Goal: Transaction & Acquisition: Book appointment/travel/reservation

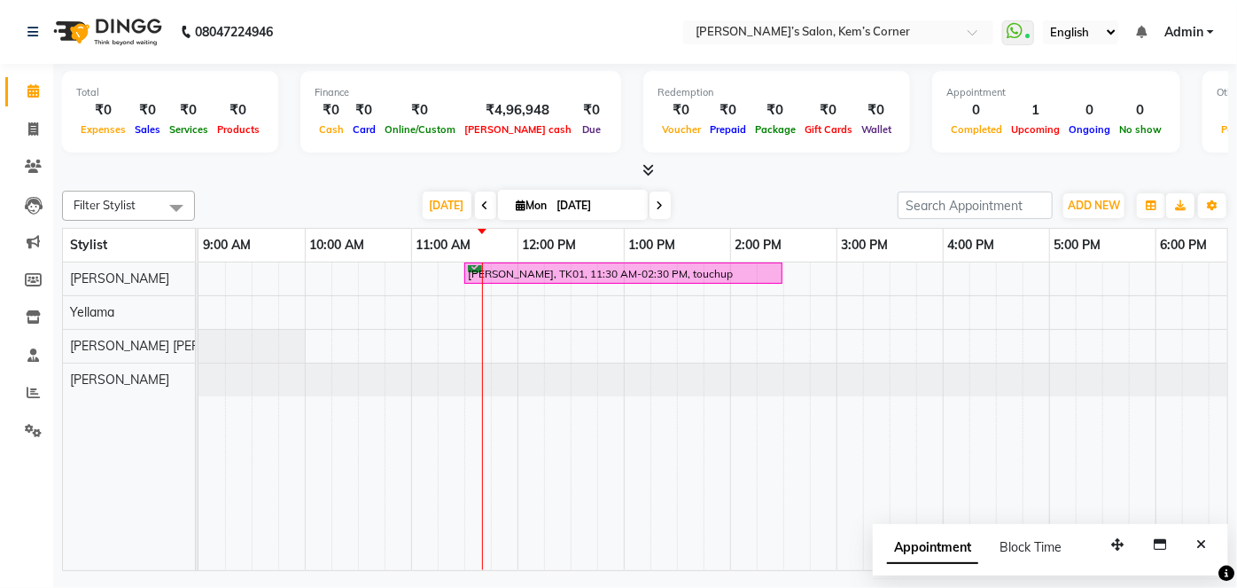
scroll to position [0, 106]
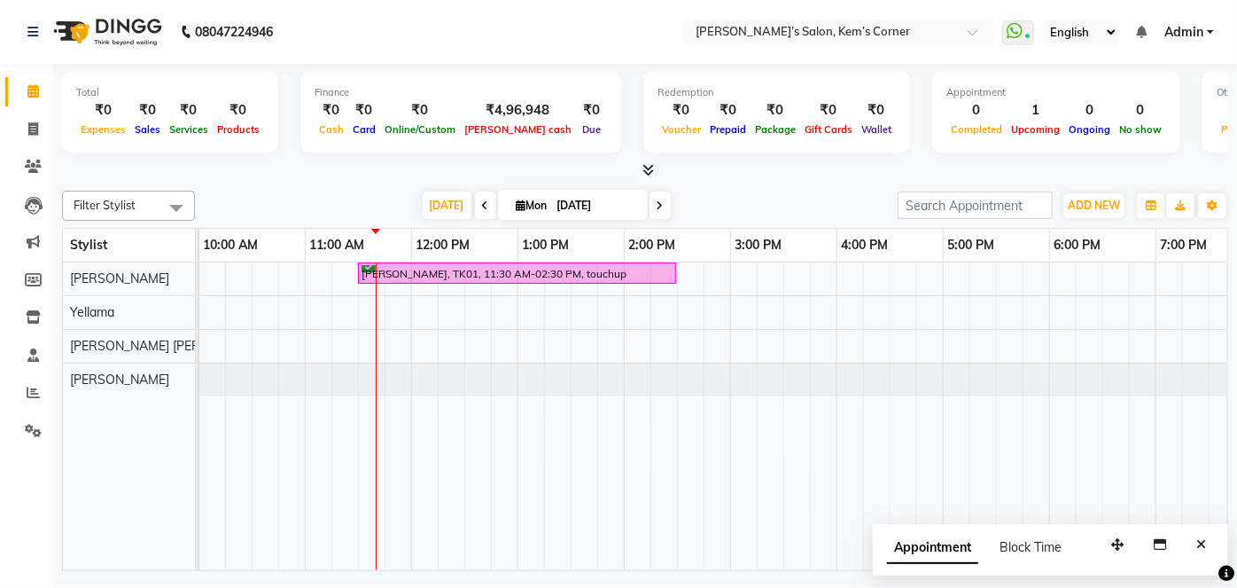
click at [657, 203] on icon at bounding box center [660, 205] width 7 height 11
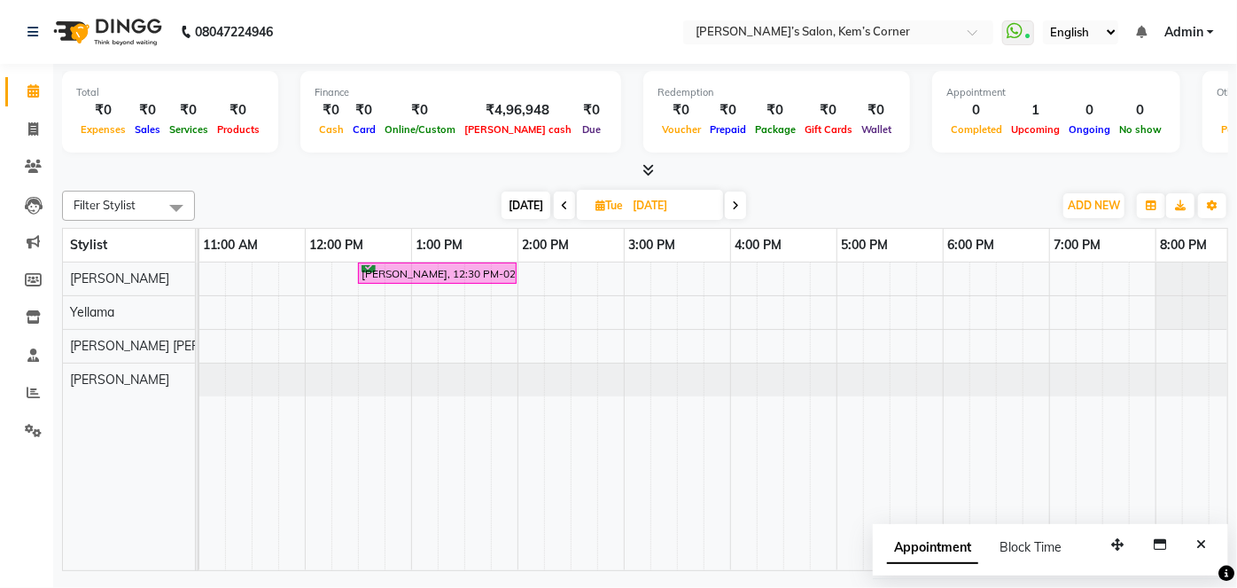
click at [520, 202] on span "[DATE]" at bounding box center [526, 204] width 49 height 27
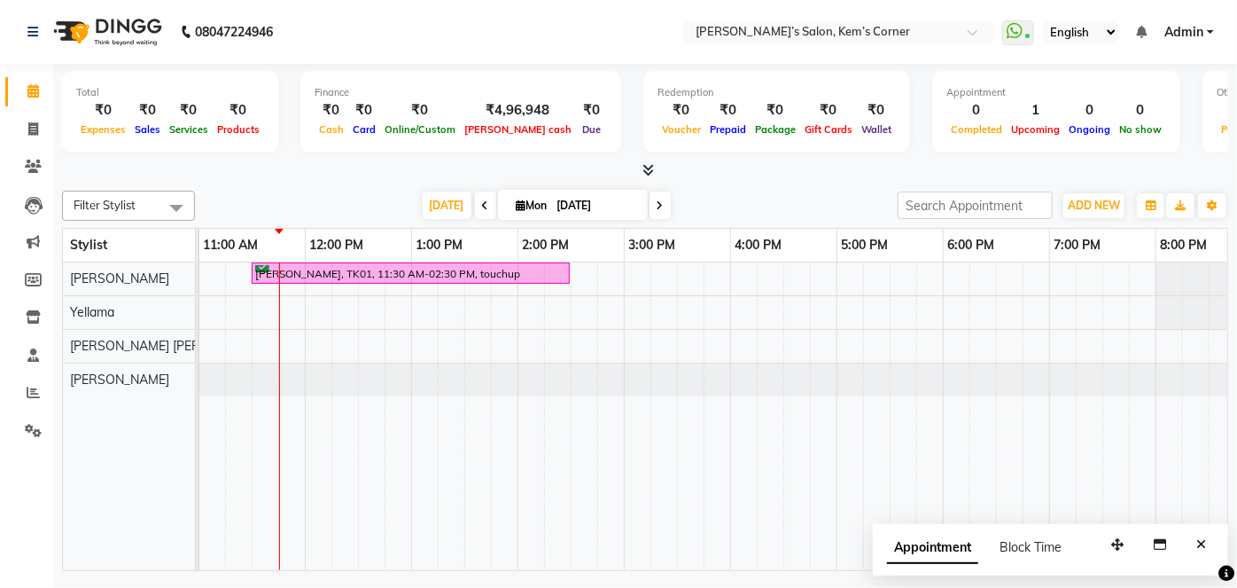
click at [657, 203] on icon at bounding box center [660, 205] width 7 height 11
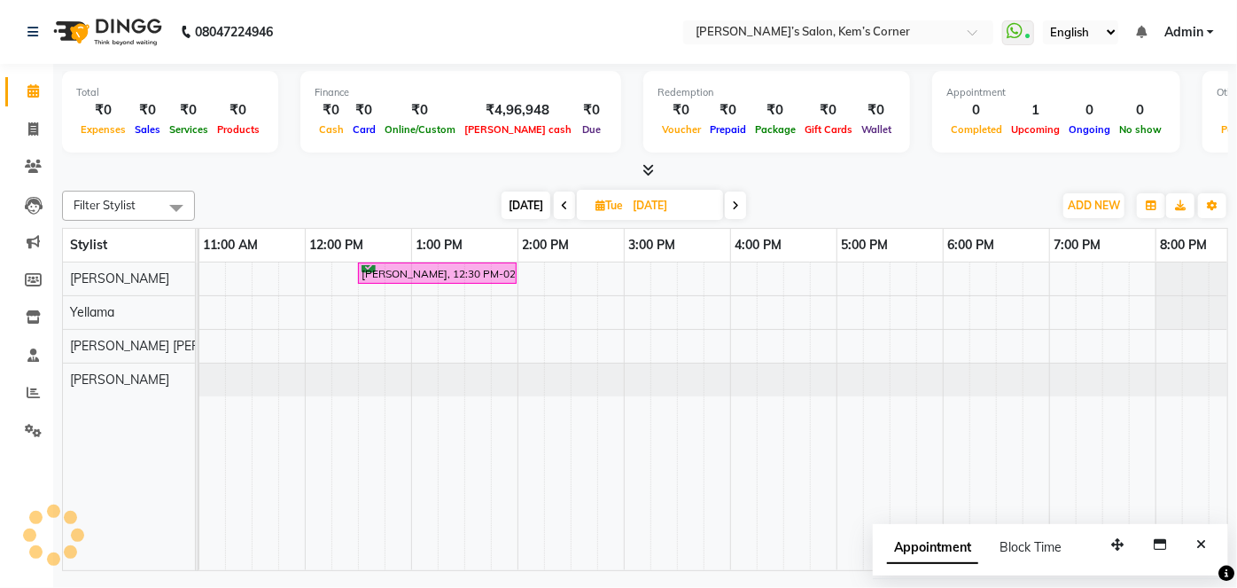
click at [728, 200] on span at bounding box center [735, 204] width 21 height 27
type input "[DATE]"
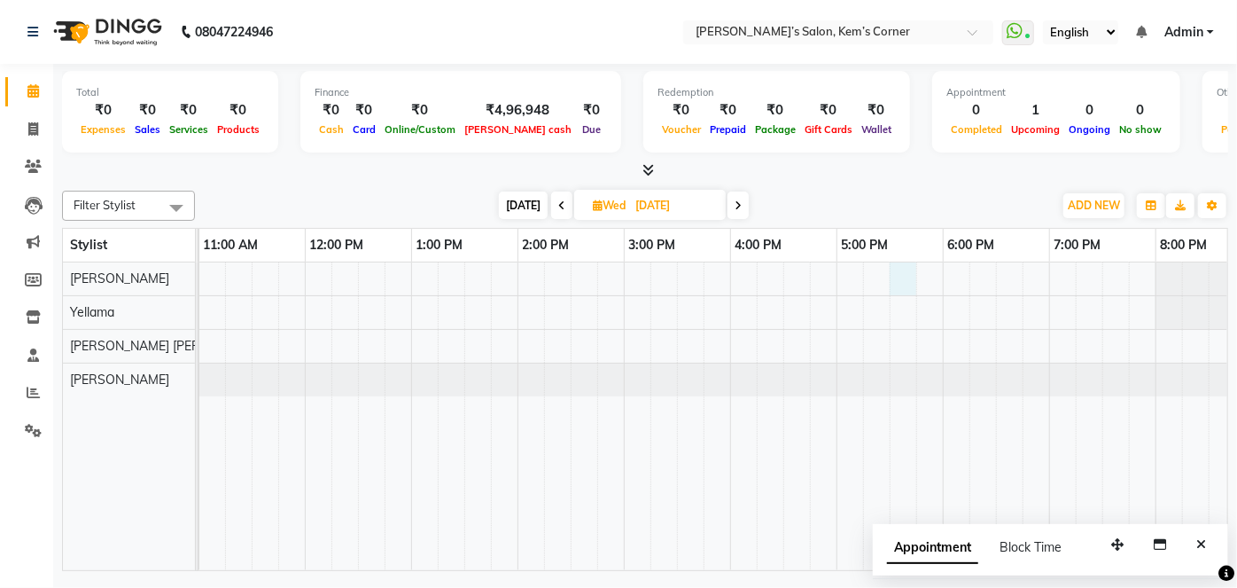
click at [891, 269] on div at bounding box center [677, 416] width 1382 height 308
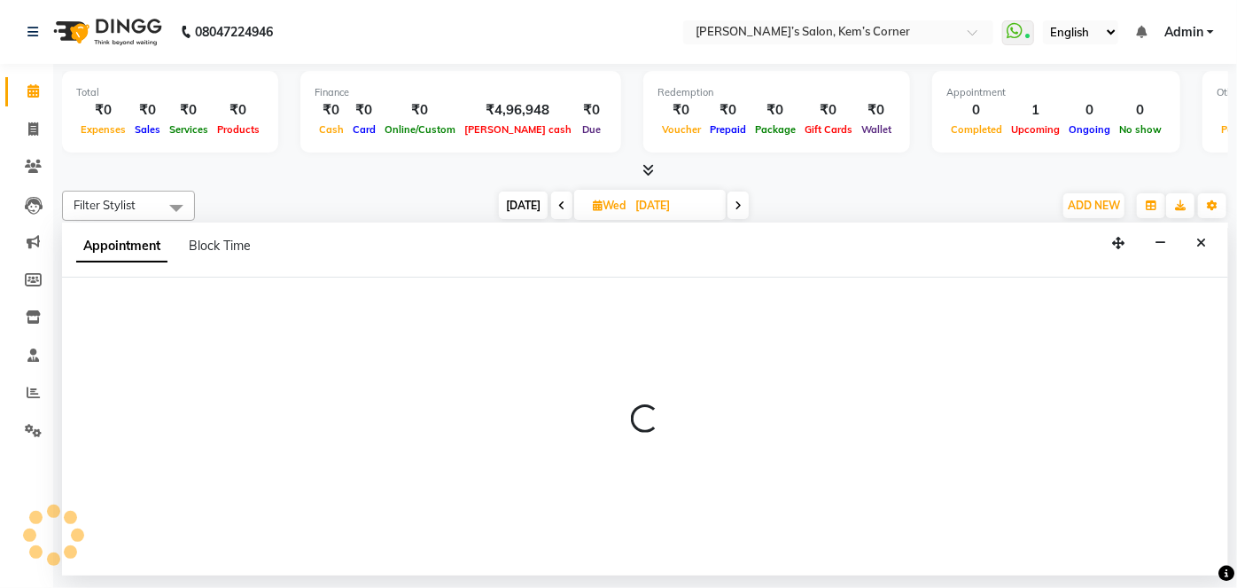
select select "50293"
select select "1050"
select select "tentative"
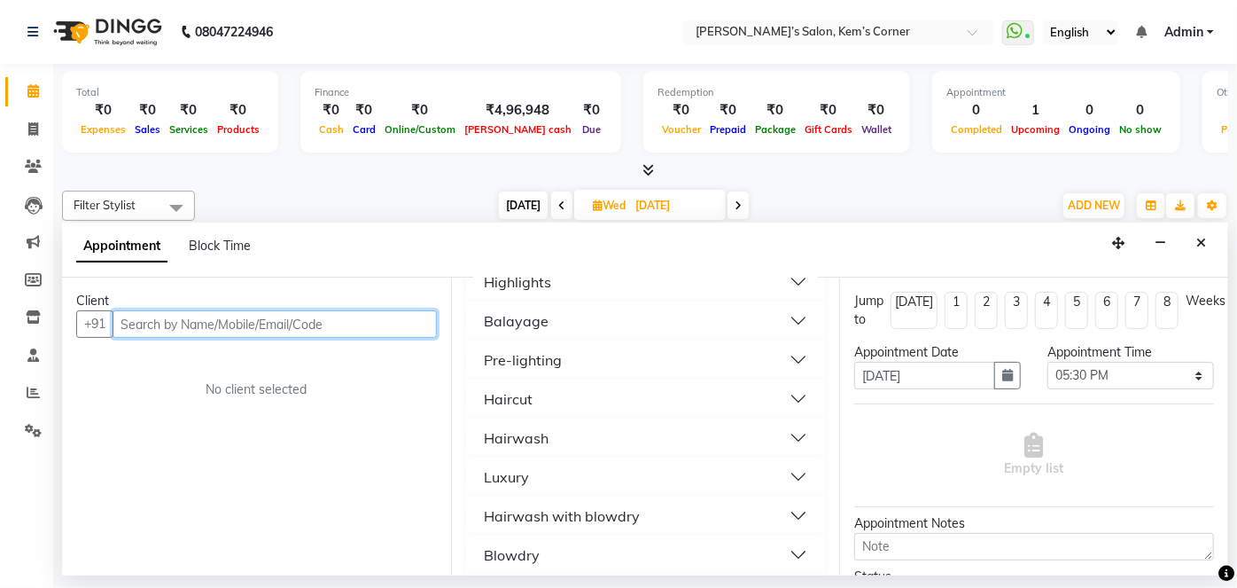
scroll to position [1281, 0]
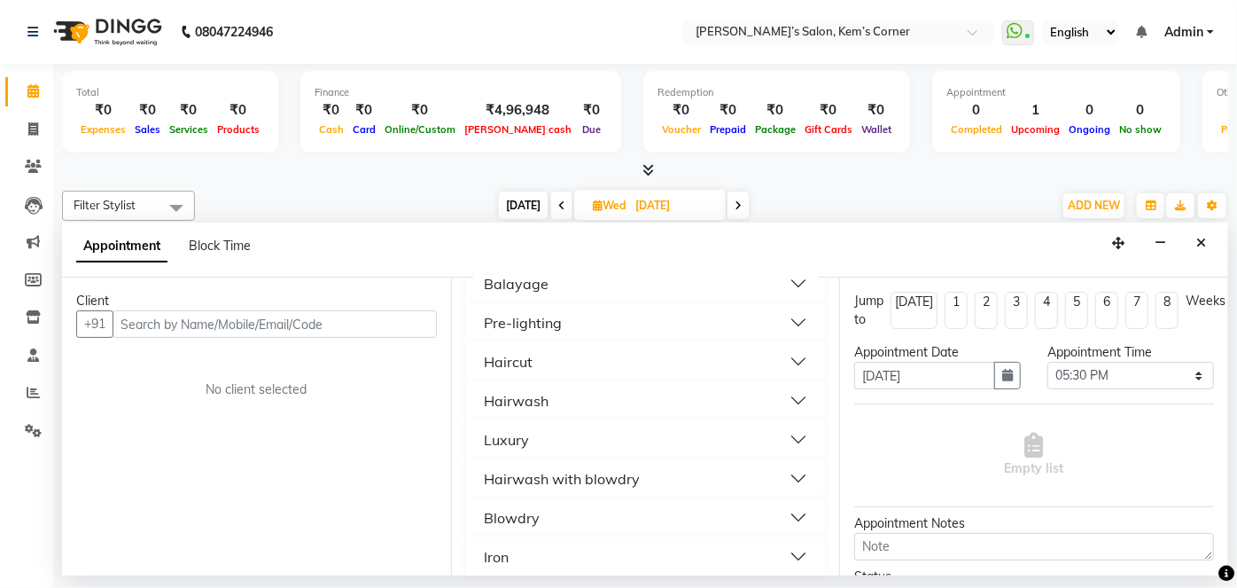
click at [723, 463] on button "Hairwash with blowdry" at bounding box center [646, 479] width 346 height 32
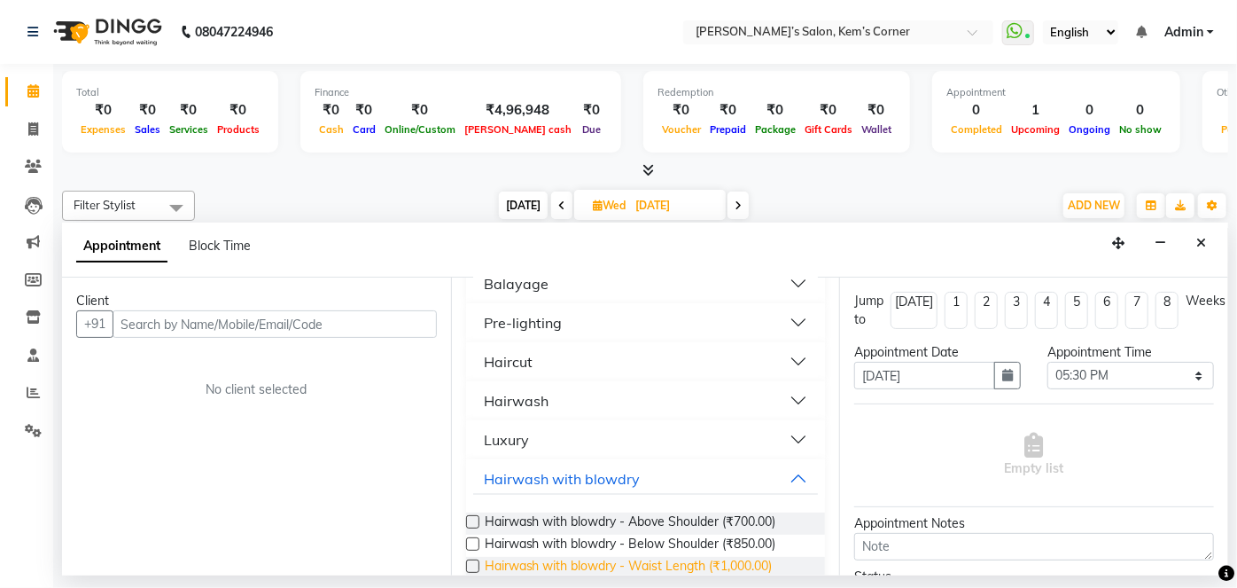
click at [621, 557] on span "Hairwash with blowdry - Waist Length (₹1,000.00)" at bounding box center [629, 568] width 288 height 22
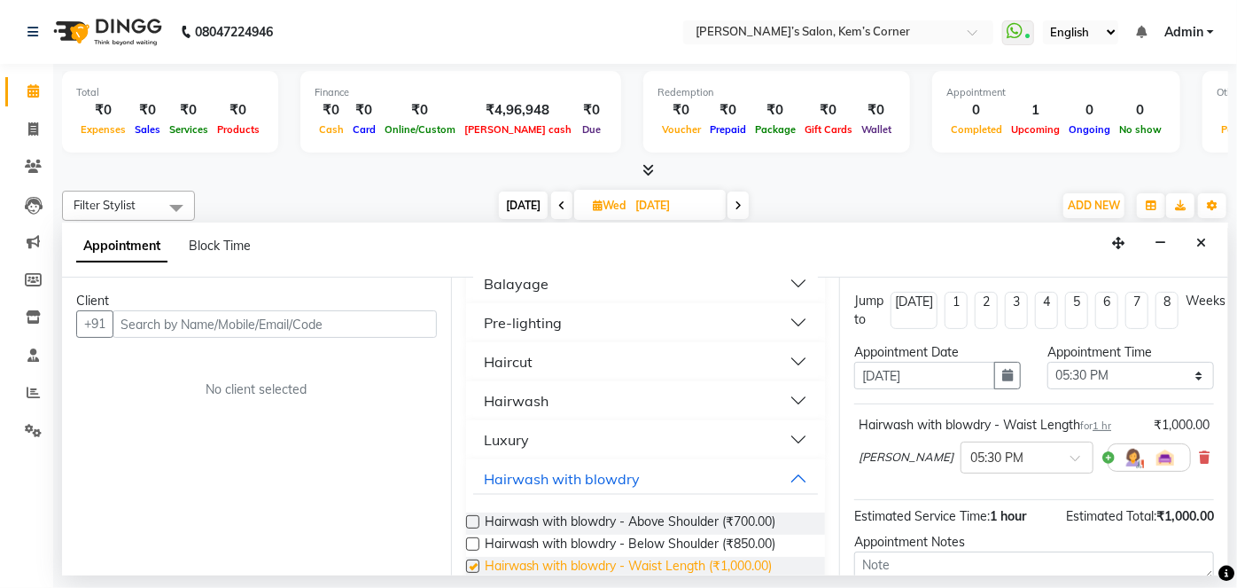
checkbox input "false"
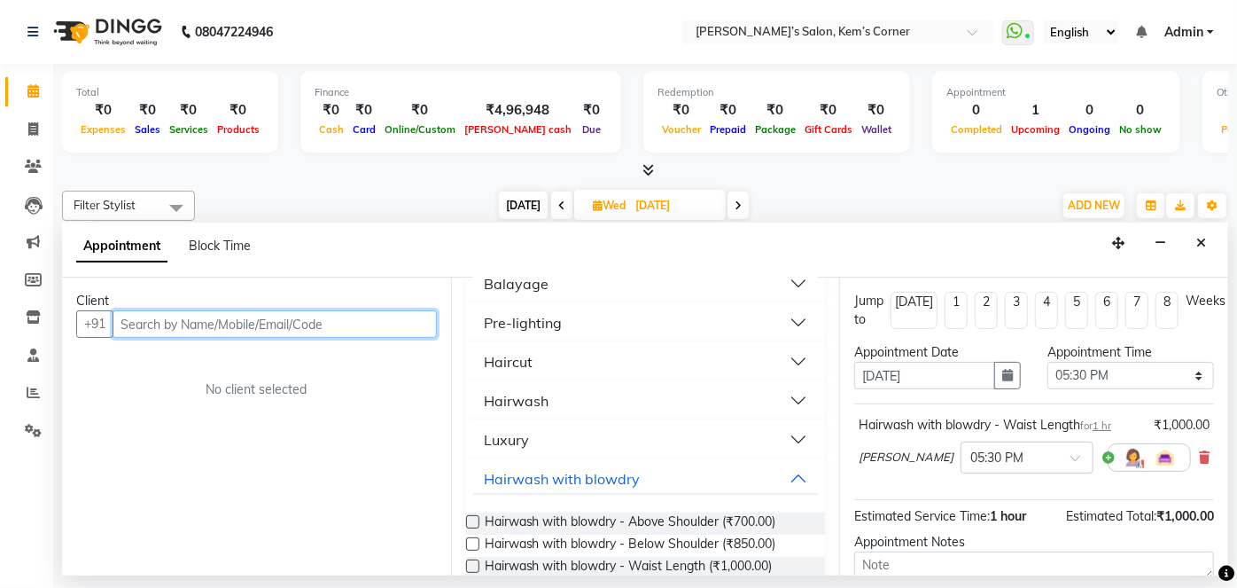
click at [354, 322] on input "text" at bounding box center [275, 323] width 324 height 27
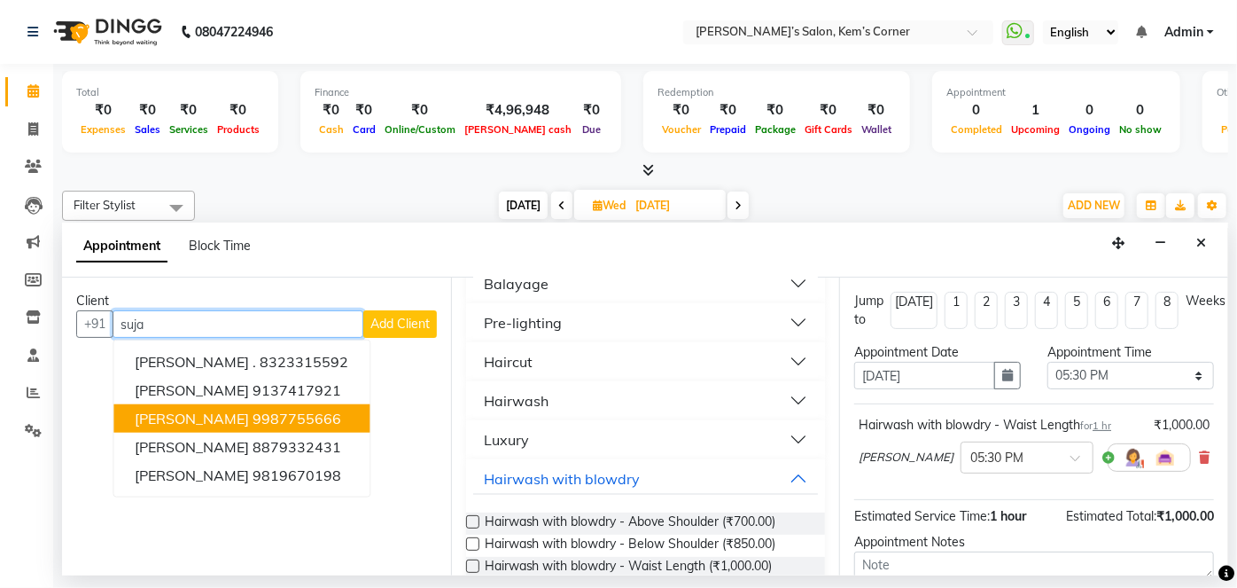
click at [253, 412] on ngb-highlight "9987755666" at bounding box center [297, 418] width 89 height 18
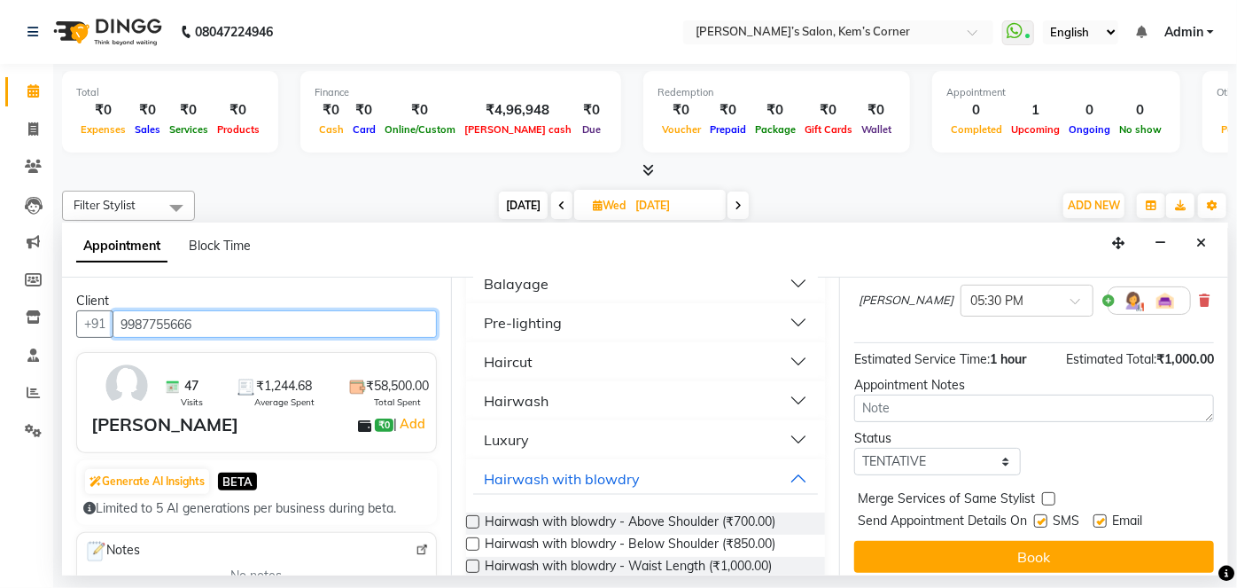
scroll to position [167, 0]
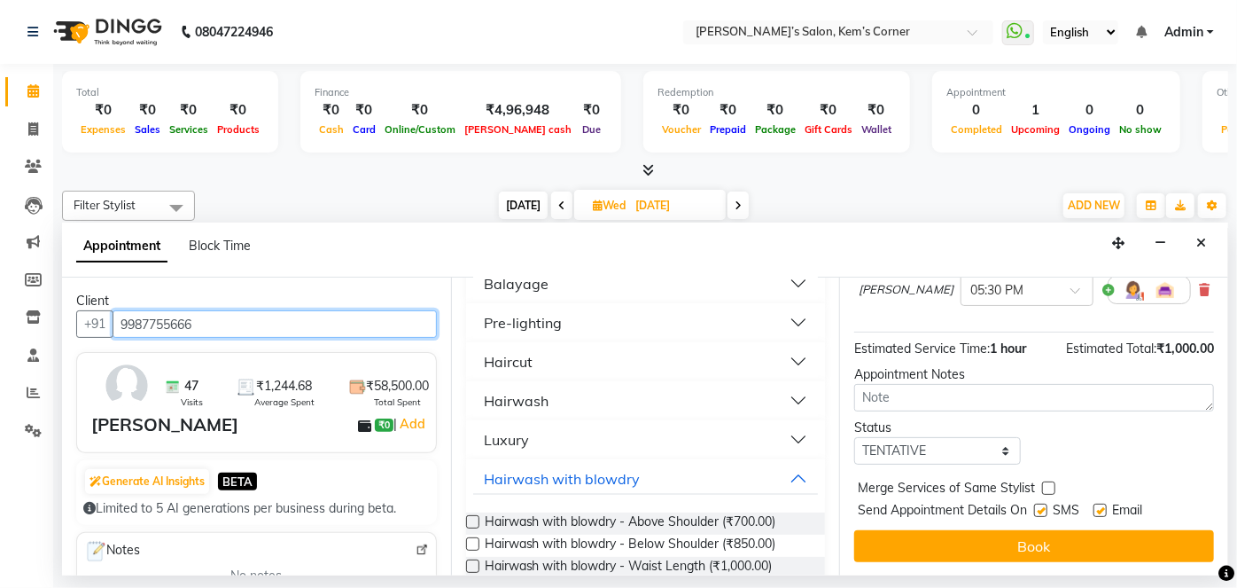
type input "9987755666"
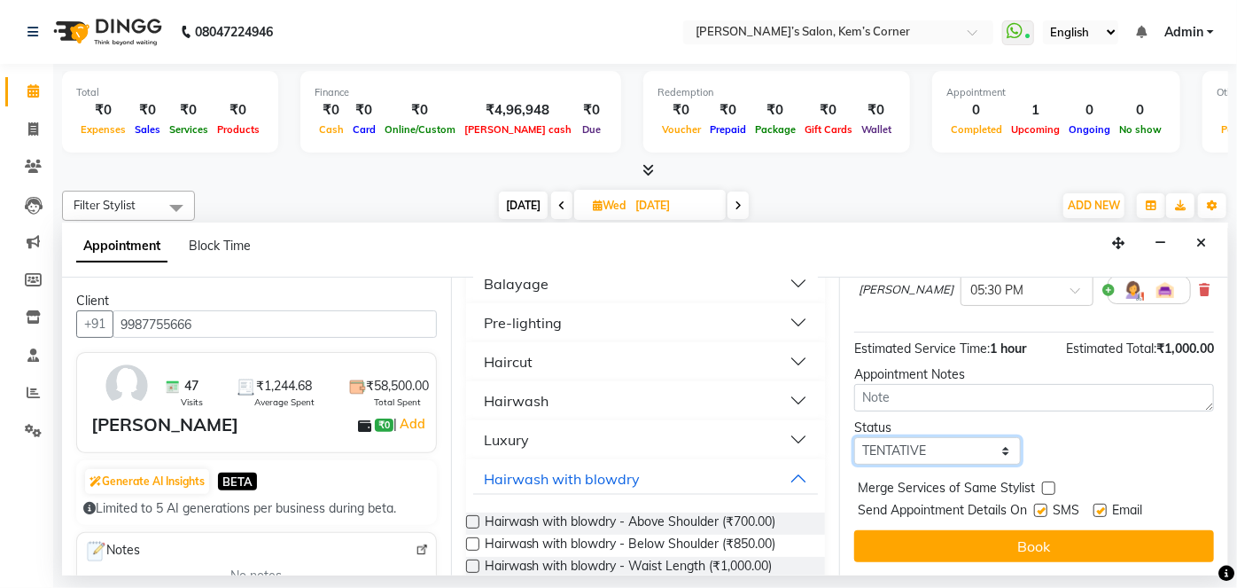
click at [1000, 454] on select "Select TENTATIVE CONFIRM UPCOMING" at bounding box center [937, 450] width 167 height 27
select select "confirm booking"
click at [854, 437] on select "Select TENTATIVE CONFIRM UPCOMING" at bounding box center [937, 450] width 167 height 27
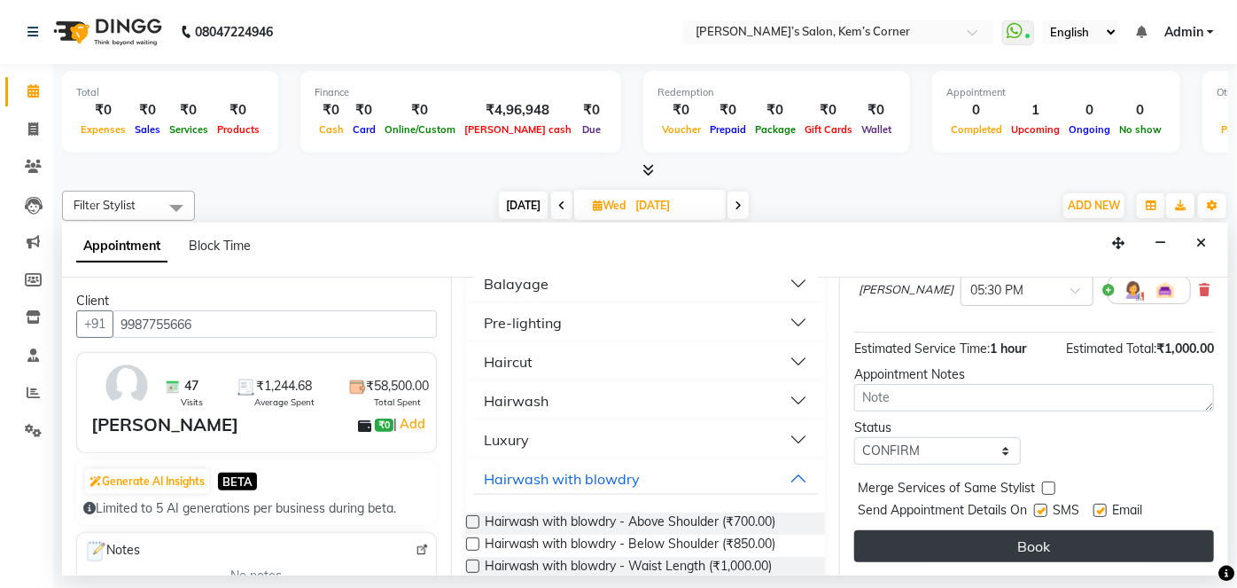
click at [1061, 551] on button "Book" at bounding box center [1034, 546] width 360 height 32
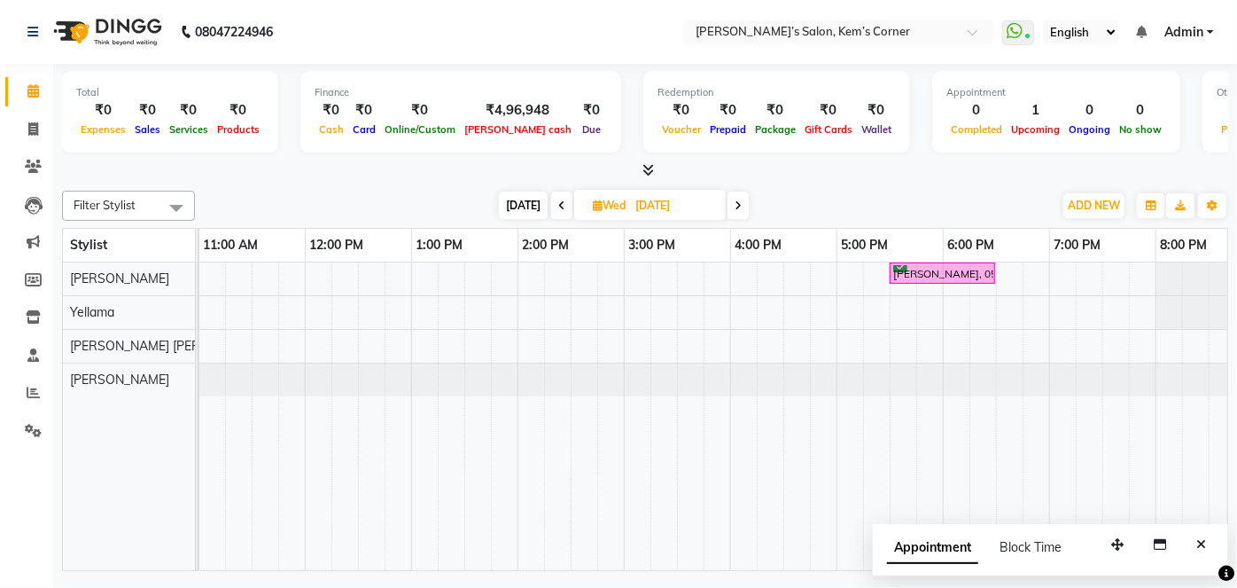
click at [525, 206] on span "[DATE]" at bounding box center [523, 204] width 49 height 27
type input "[DATE]"
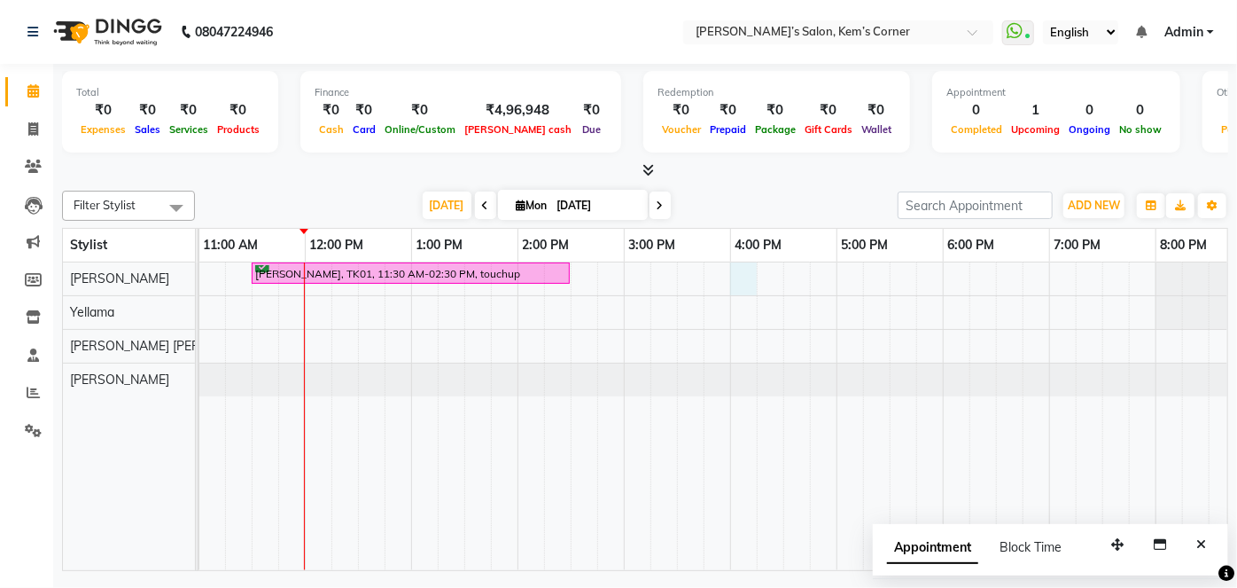
click at [740, 262] on div "[PERSON_NAME], TK01, 11:30 AM-02:30 PM, touchup" at bounding box center [677, 416] width 1382 height 308
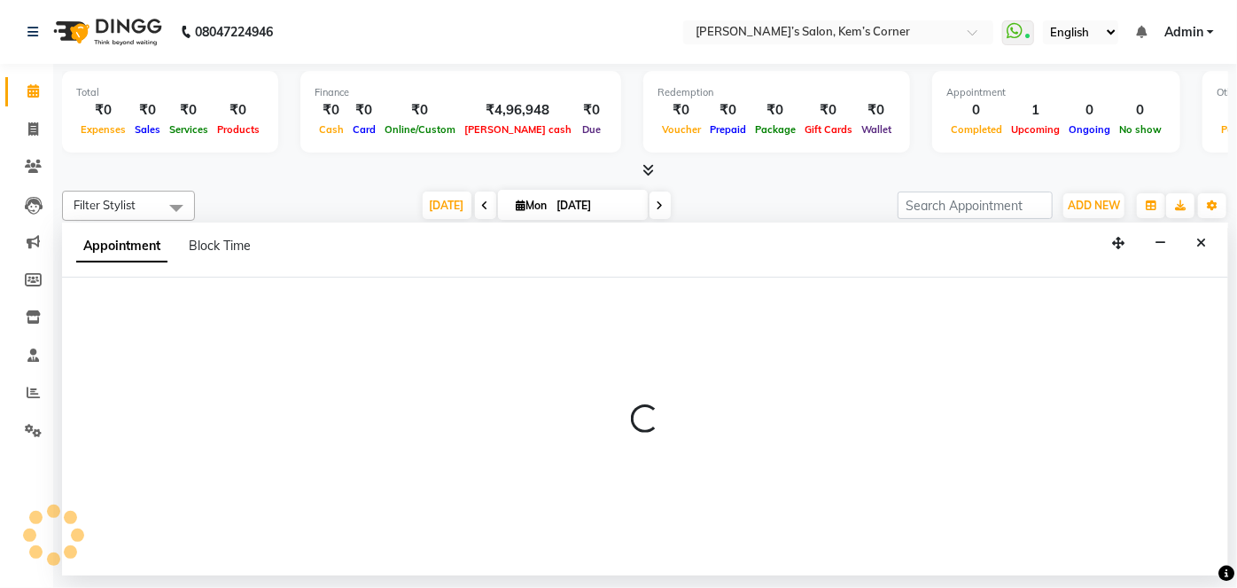
select select "50293"
select select "960"
select select "tentative"
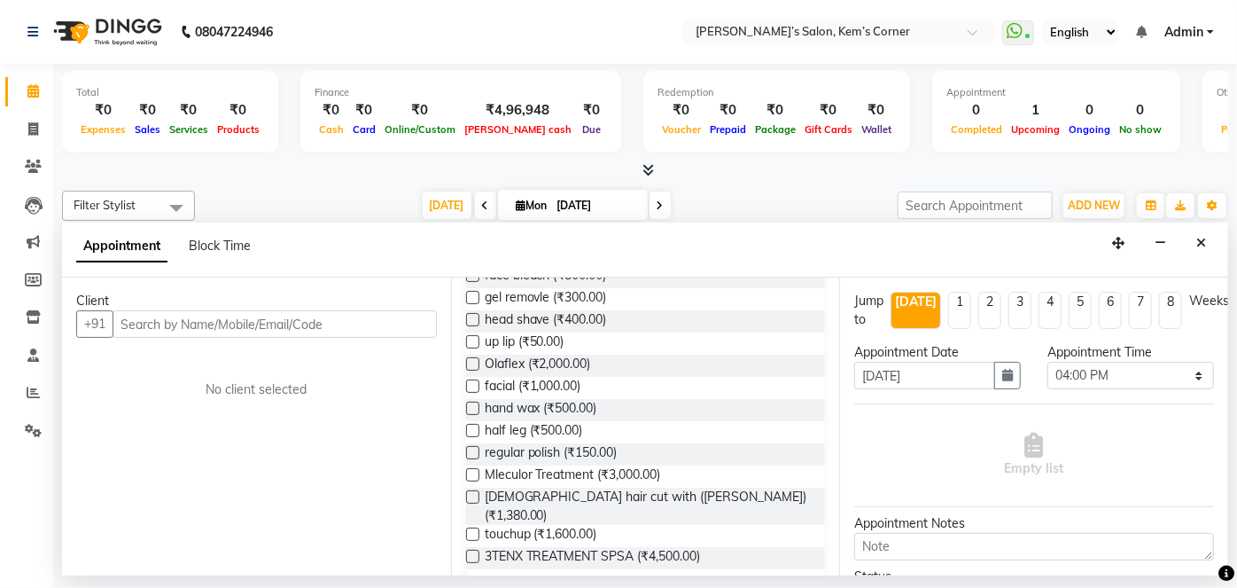
scroll to position [483, 0]
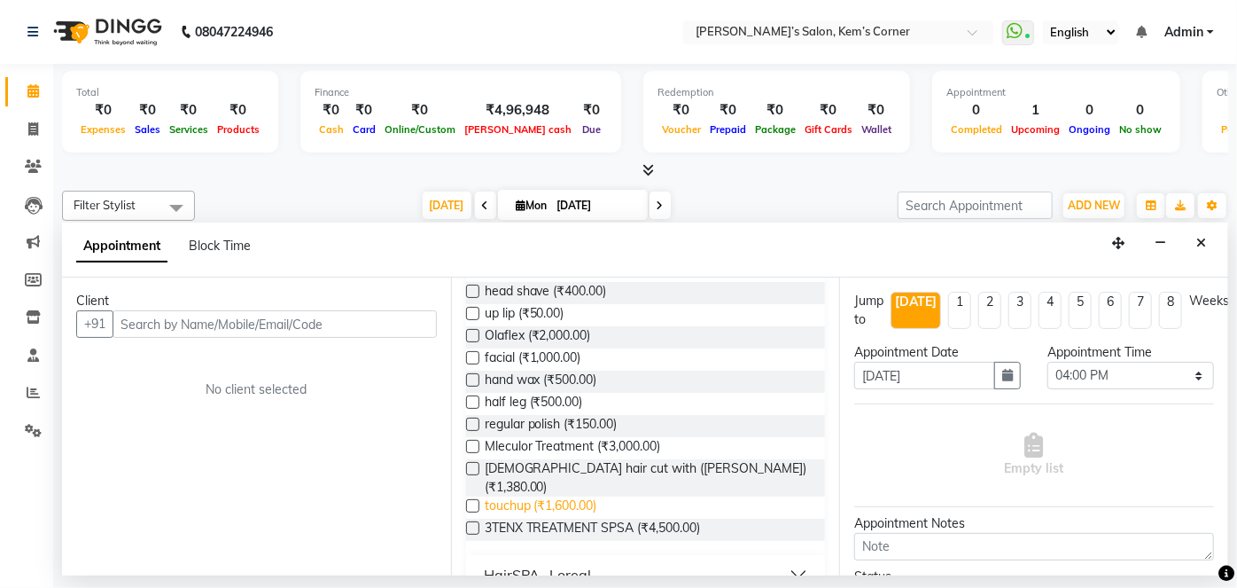
click at [571, 496] on span "touchup (₹1,600.00)" at bounding box center [541, 507] width 113 height 22
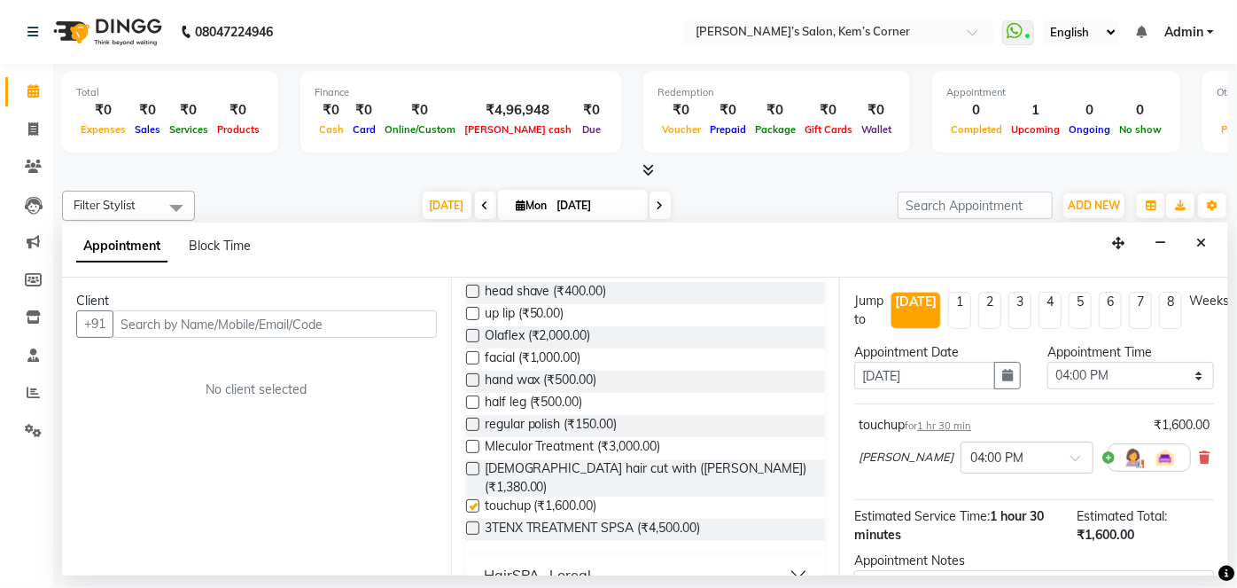
checkbox input "false"
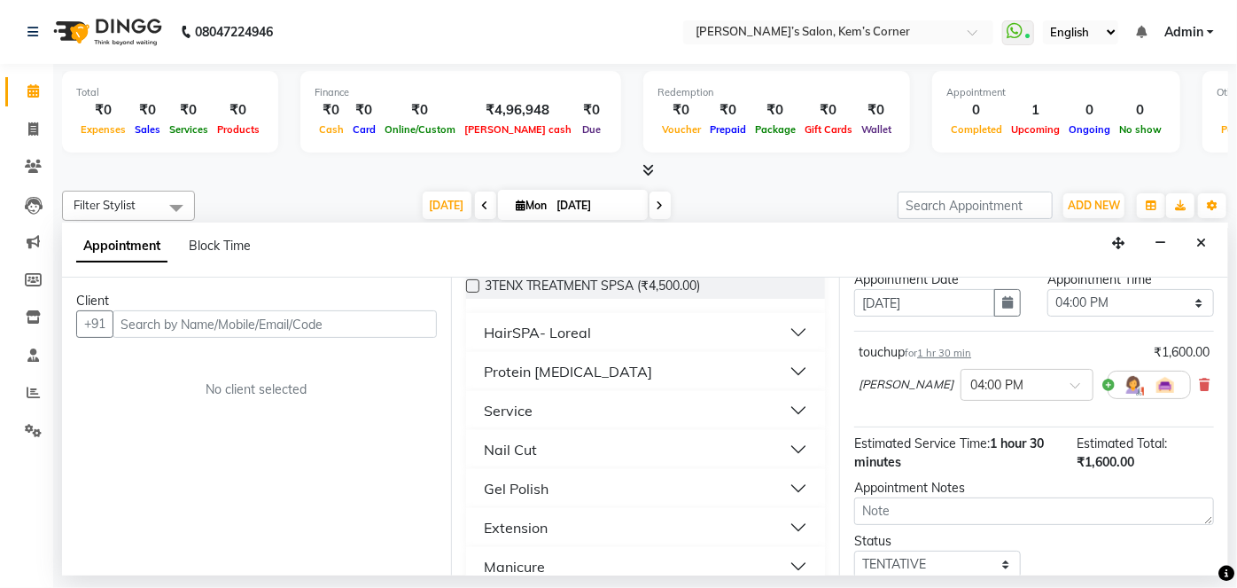
scroll to position [187, 0]
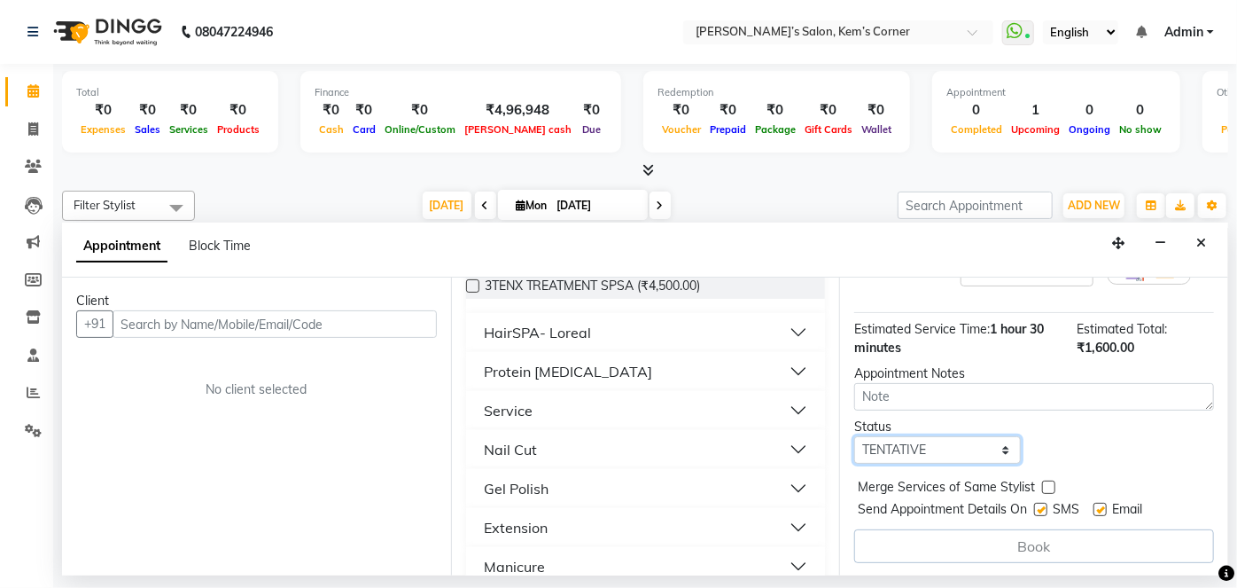
click at [1000, 451] on select "Select TENTATIVE CONFIRM CHECK-IN UPCOMING" at bounding box center [937, 449] width 167 height 27
select select "confirm booking"
click at [854, 436] on select "Select TENTATIVE CONFIRM CHECK-IN UPCOMING" at bounding box center [937, 449] width 167 height 27
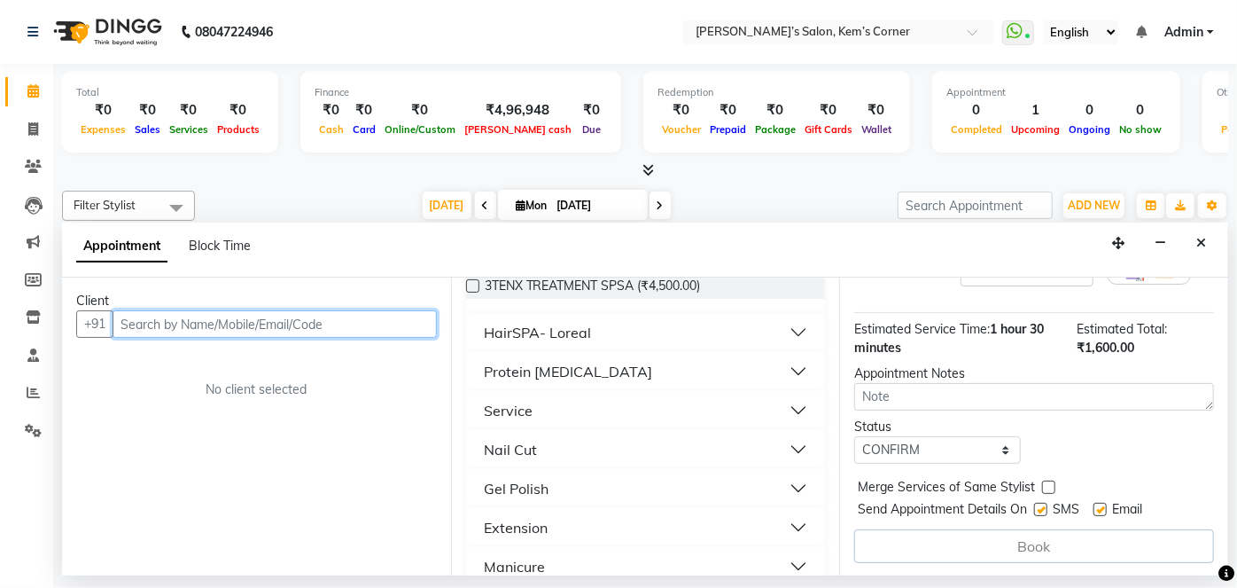
click at [392, 315] on input "text" at bounding box center [275, 323] width 324 height 27
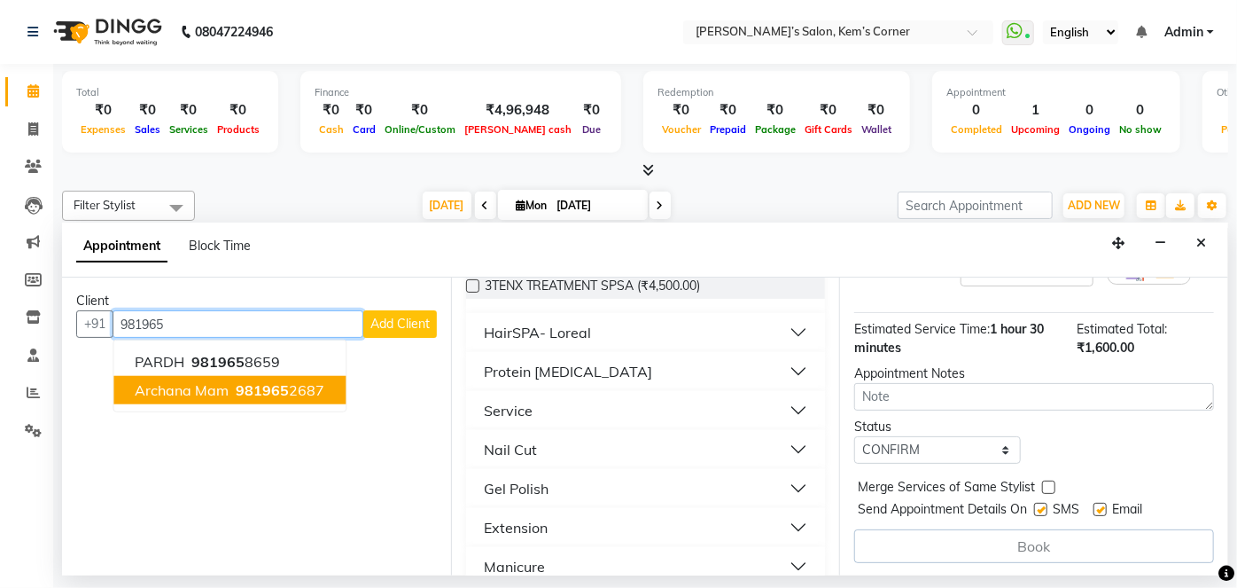
click at [191, 394] on span "Archana mam" at bounding box center [182, 390] width 94 height 18
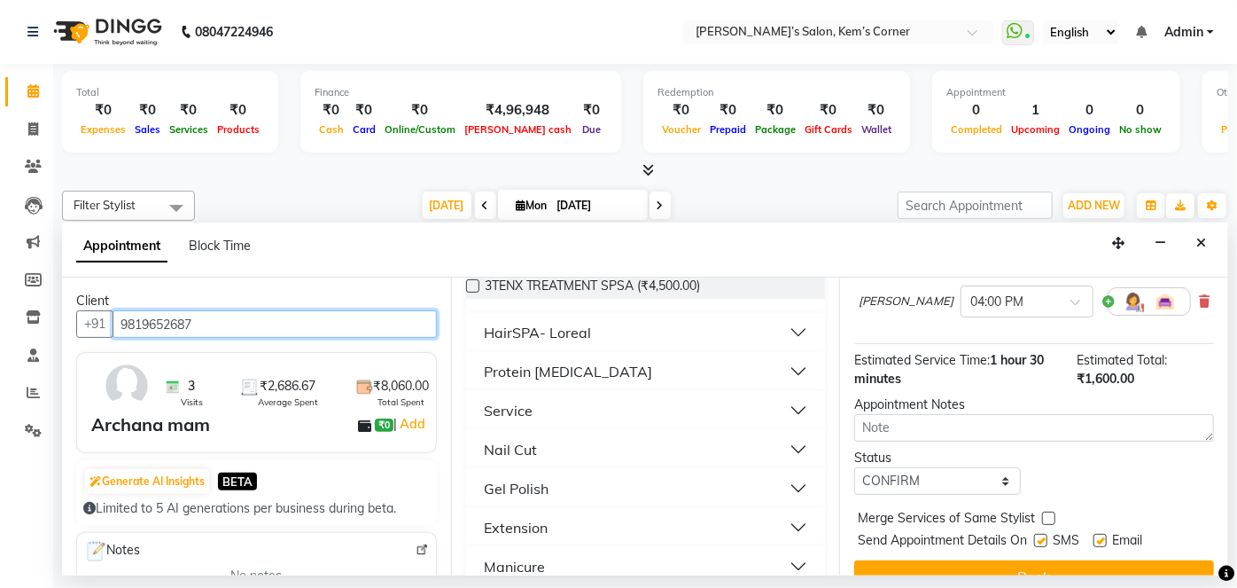
scroll to position [186, 0]
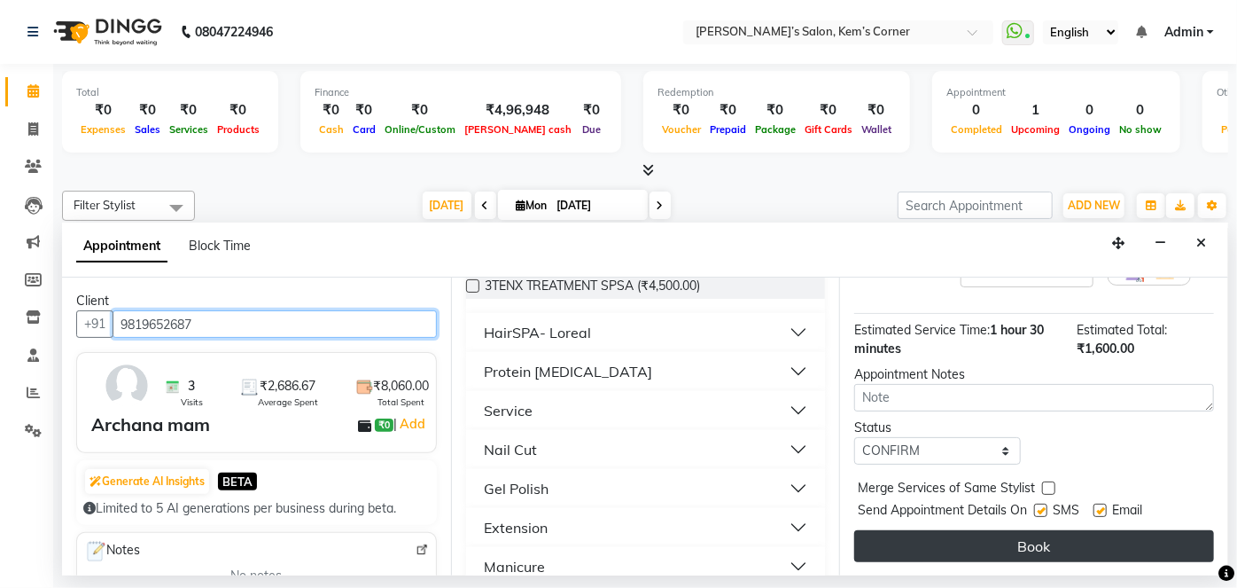
type input "9819652687"
click at [1016, 539] on button "Book" at bounding box center [1034, 546] width 360 height 32
